Goal: Task Accomplishment & Management: Complete application form

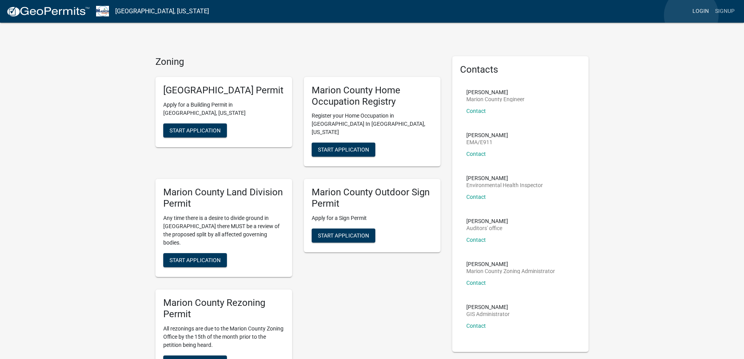
click at [692, 15] on link "Login" at bounding box center [701, 11] width 23 height 15
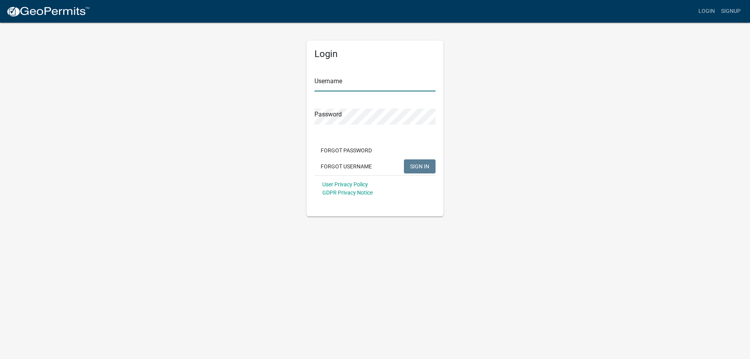
type input "Efeagins"
click at [426, 167] on span "SIGN IN" at bounding box center [419, 166] width 19 height 6
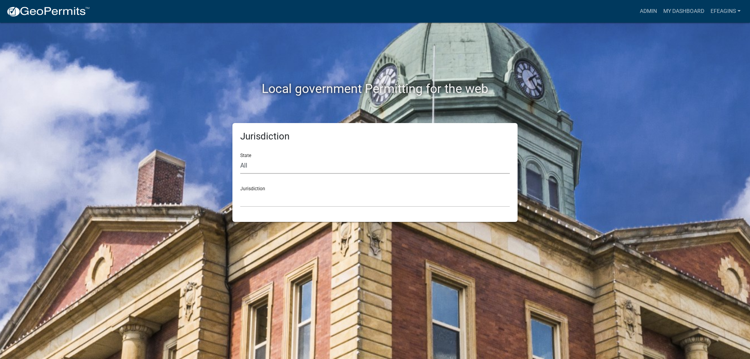
click at [358, 162] on select "All [US_STATE] [US_STATE] [US_STATE] [US_STATE] [US_STATE] [US_STATE] [US_STATE…" at bounding box center [375, 166] width 270 height 16
select select "[US_STATE]"
click at [240, 158] on select "All [US_STATE] [US_STATE] [US_STATE] [US_STATE] [US_STATE] [US_STATE] [US_STATE…" at bounding box center [375, 166] width 270 height 16
click at [294, 198] on select "[GEOGRAPHIC_DATA], [US_STATE] [GEOGRAPHIC_DATA], [US_STATE] [GEOGRAPHIC_DATA], …" at bounding box center [375, 199] width 270 height 16
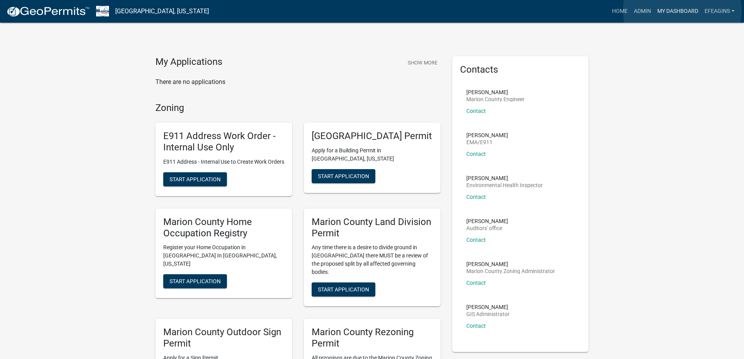
click at [683, 11] on link "My Dashboard" at bounding box center [678, 11] width 47 height 15
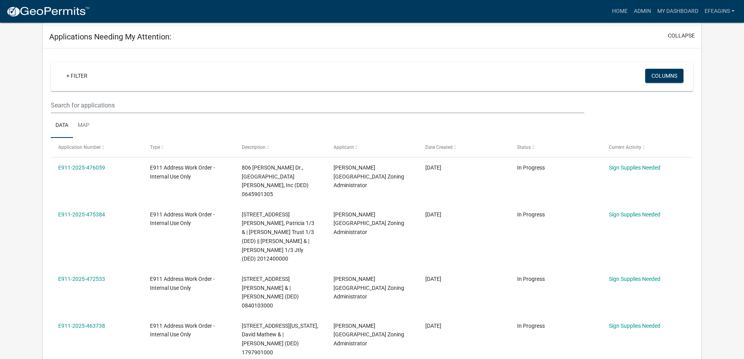
scroll to position [117, 0]
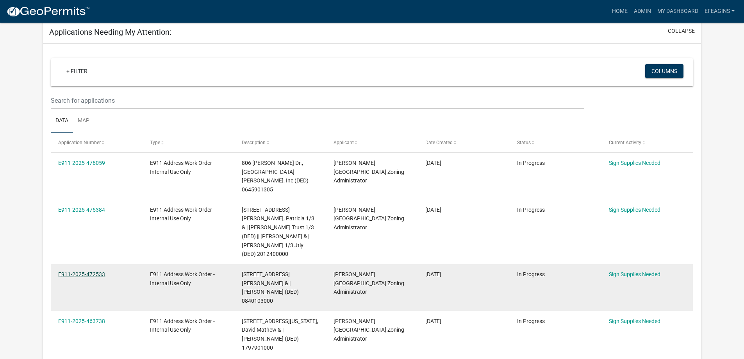
click at [99, 271] on link "E911-2025-472533" at bounding box center [81, 274] width 47 height 6
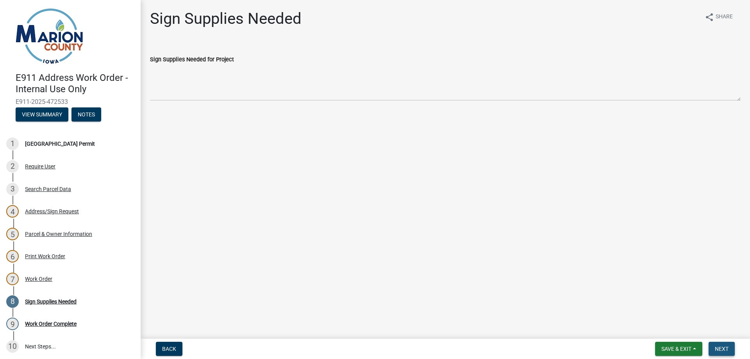
click at [723, 349] on span "Next" at bounding box center [722, 349] width 14 height 6
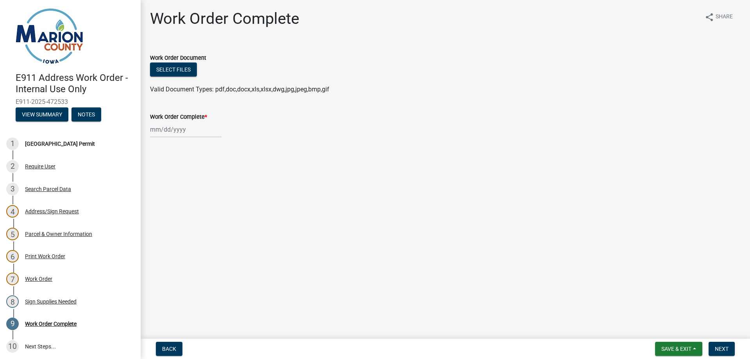
select select "9"
select select "2025"
click at [181, 128] on div "[PERSON_NAME] Feb Mar Apr [PERSON_NAME][DATE] Oct Nov [DATE] 1526 1527 1528 152…" at bounding box center [186, 130] width 72 height 16
click at [182, 184] on div "10" at bounding box center [183, 183] width 13 height 13
type input "[DATE]"
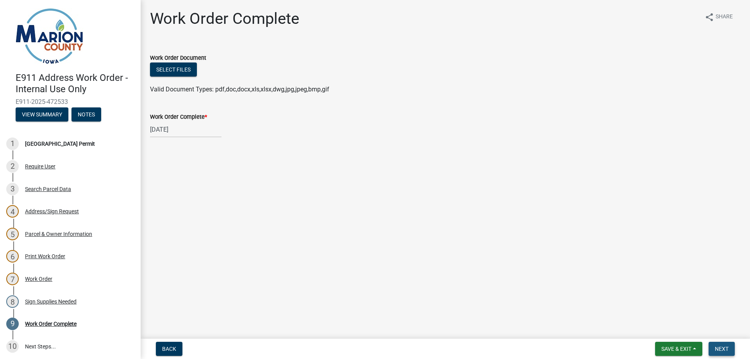
click at [724, 349] on span "Next" at bounding box center [722, 349] width 14 height 6
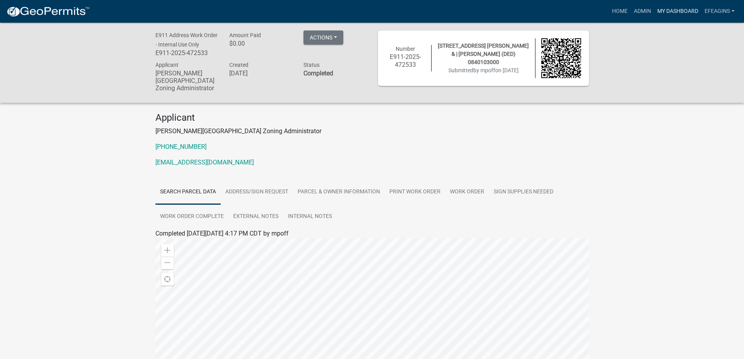
click at [671, 8] on link "My Dashboard" at bounding box center [678, 11] width 47 height 15
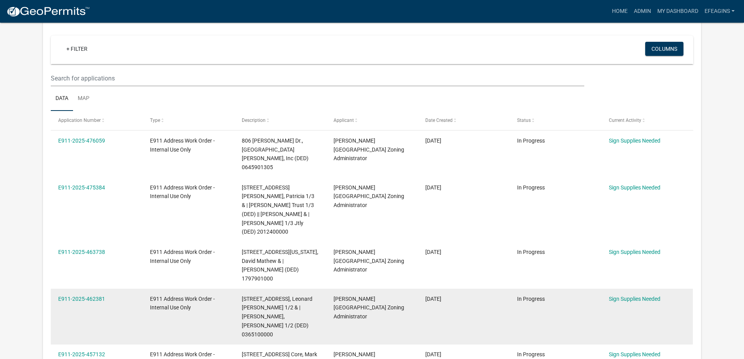
scroll to position [156, 0]
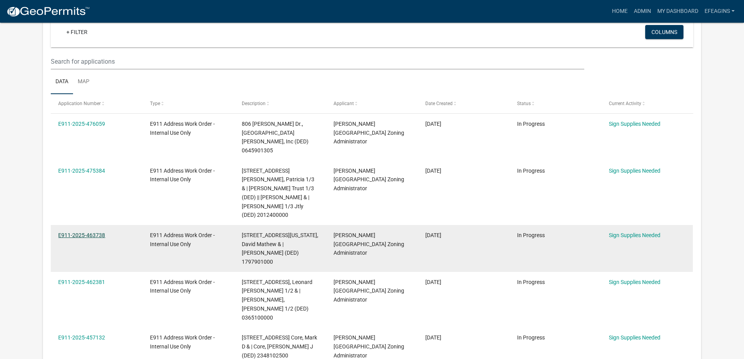
click at [97, 232] on link "E911-2025-463738" at bounding box center [81, 235] width 47 height 6
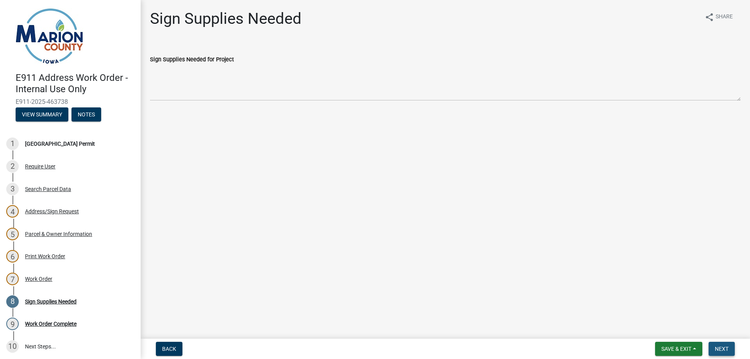
click at [725, 344] on button "Next" at bounding box center [722, 349] width 26 height 14
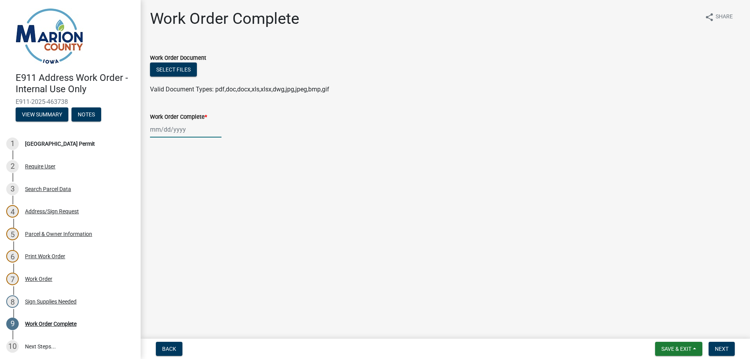
click at [174, 126] on div at bounding box center [186, 130] width 72 height 16
select select "9"
select select "2025"
click at [187, 183] on div "10" at bounding box center [183, 183] width 13 height 13
type input "[DATE]"
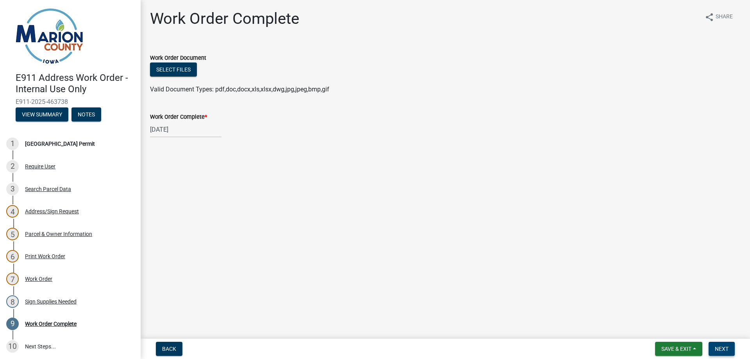
click at [726, 346] on span "Next" at bounding box center [722, 349] width 14 height 6
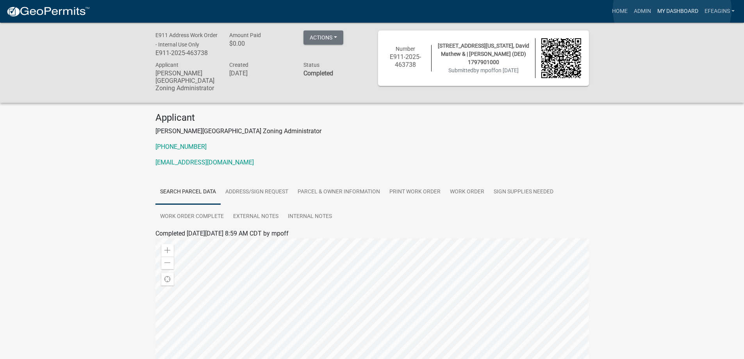
click at [673, 9] on link "My Dashboard" at bounding box center [678, 11] width 47 height 15
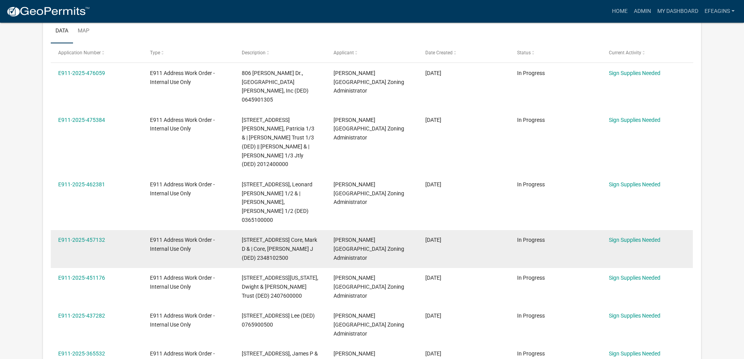
scroll to position [234, 0]
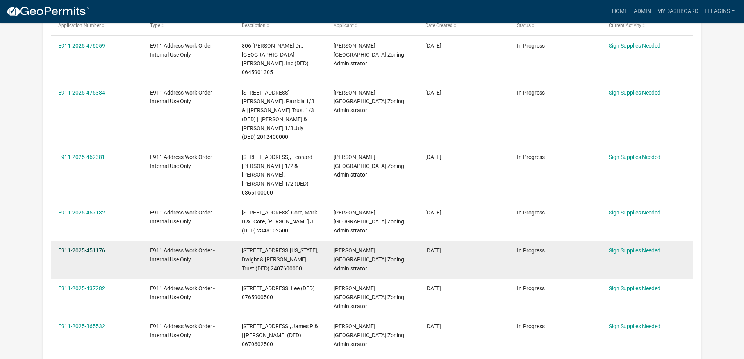
click at [75, 247] on link "E911-2025-451176" at bounding box center [81, 250] width 47 height 6
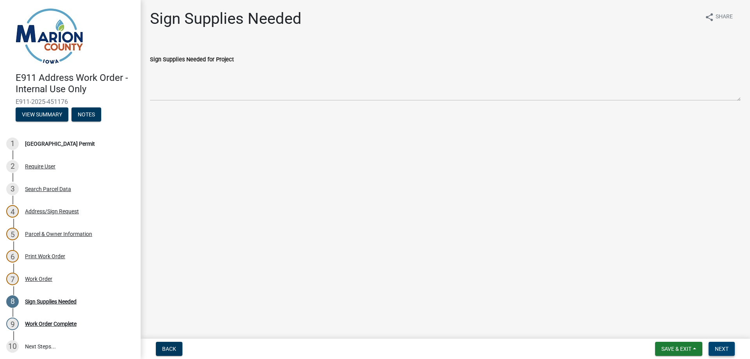
click at [721, 349] on span "Next" at bounding box center [722, 349] width 14 height 6
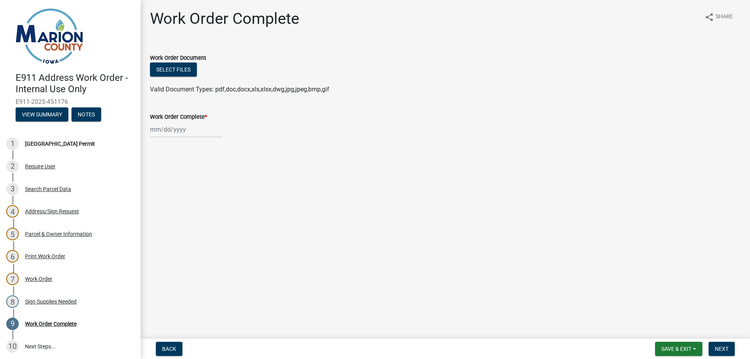
click at [154, 129] on div at bounding box center [186, 130] width 72 height 16
select select "9"
select select "2025"
click at [181, 183] on div "10" at bounding box center [183, 183] width 13 height 13
type input "[DATE]"
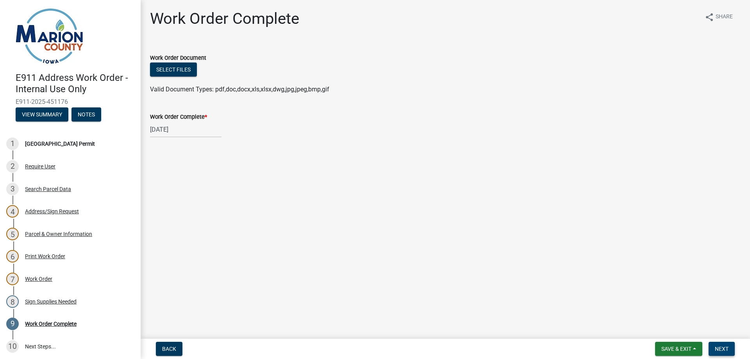
click at [725, 345] on button "Next" at bounding box center [722, 349] width 26 height 14
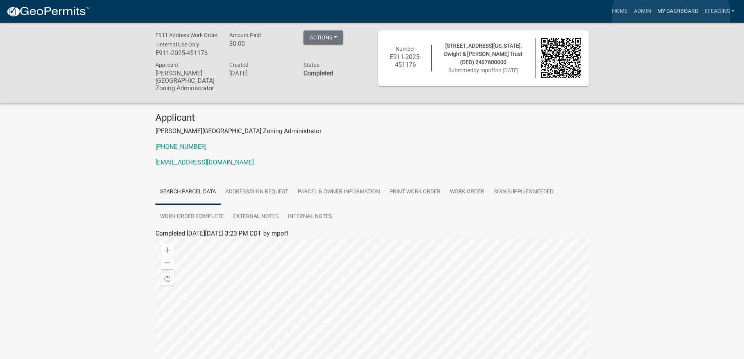
click at [671, 16] on link "My Dashboard" at bounding box center [678, 11] width 47 height 15
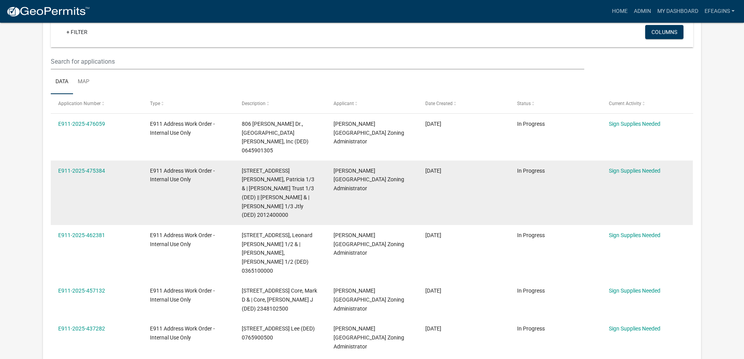
scroll to position [195, 0]
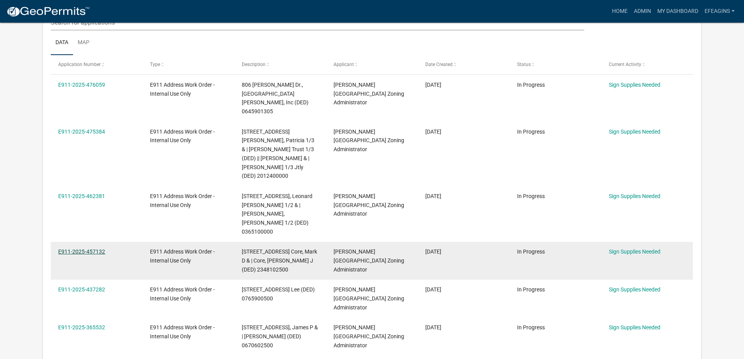
click at [99, 249] on link "E911-2025-457132" at bounding box center [81, 252] width 47 height 6
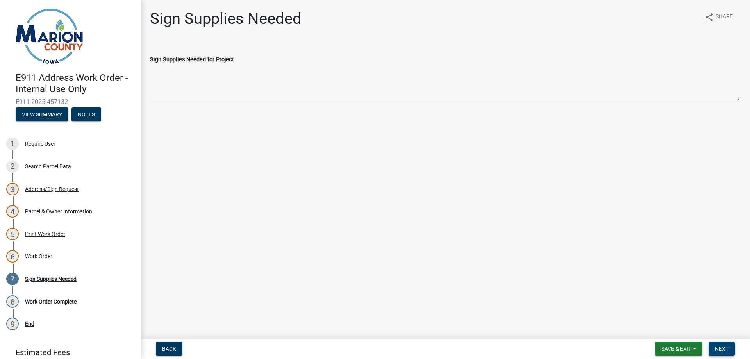
click at [721, 347] on span "Next" at bounding box center [722, 349] width 14 height 6
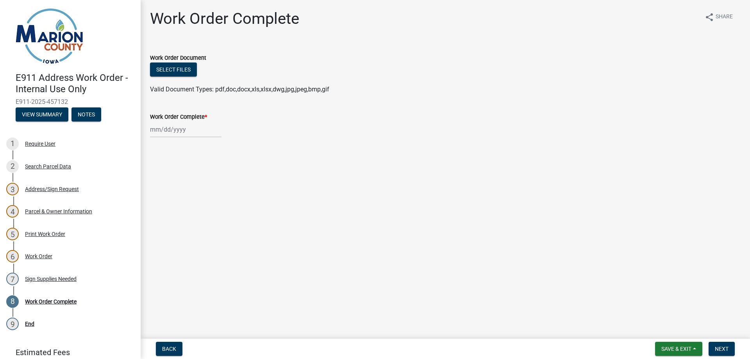
click at [177, 129] on div at bounding box center [186, 130] width 72 height 16
select select "9"
select select "2025"
click at [185, 186] on div "10" at bounding box center [183, 183] width 13 height 13
type input "[DATE]"
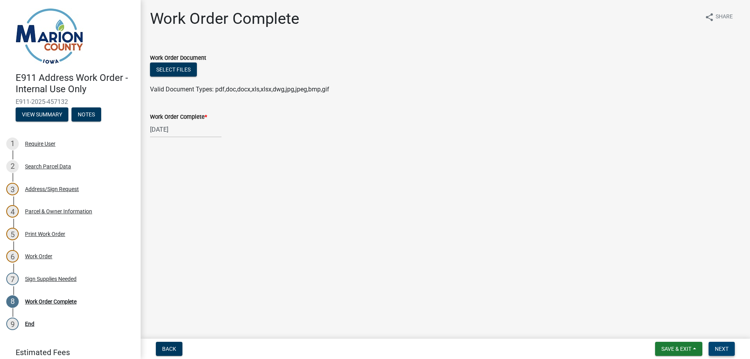
click at [726, 350] on span "Next" at bounding box center [722, 349] width 14 height 6
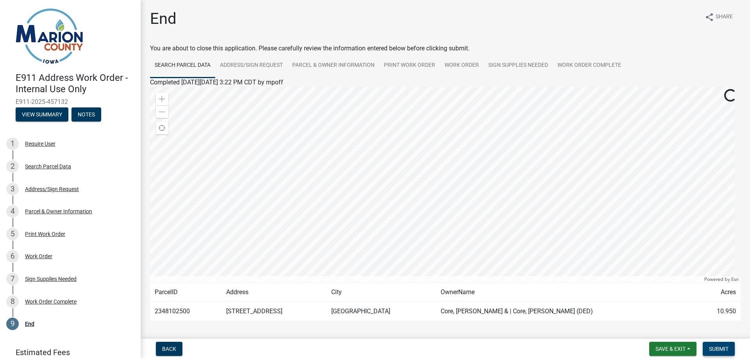
click at [724, 347] on span "Submit" at bounding box center [719, 349] width 20 height 6
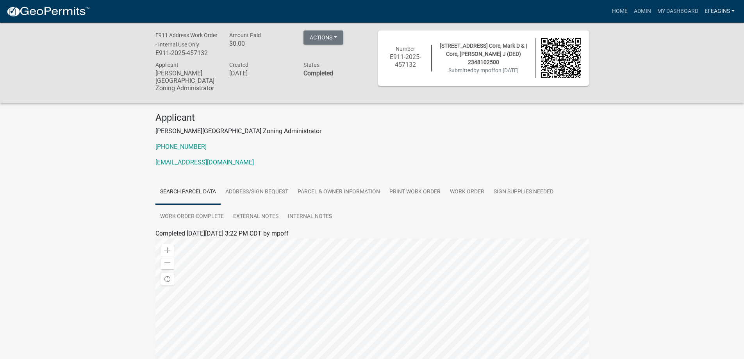
click at [726, 11] on link "Efeagins" at bounding box center [720, 11] width 36 height 15
click at [699, 78] on link "Logout" at bounding box center [707, 76] width 63 height 19
